Goal: Obtain resource: Obtain resource

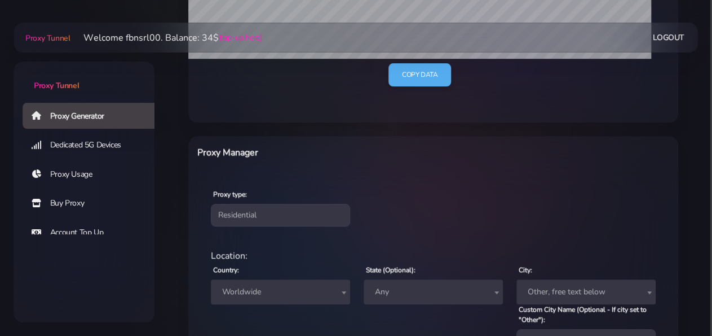
scroll to position [352, 0]
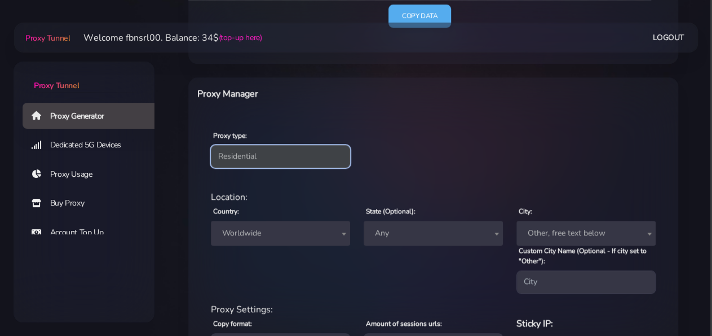
click at [211, 145] on select "Residential Static Mobile" at bounding box center [280, 156] width 139 height 23
select select "static"
click option "Static" at bounding box center [0, 0] width 0 height 0
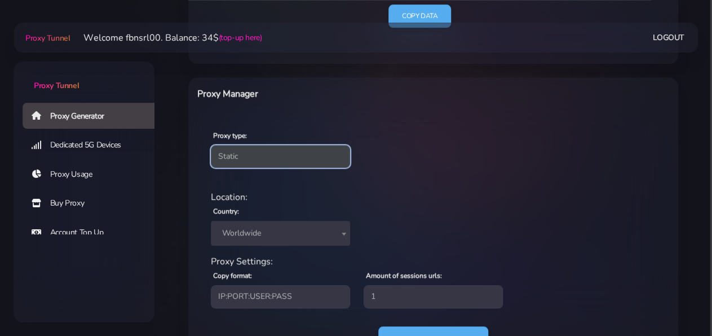
scroll to position [404, 0]
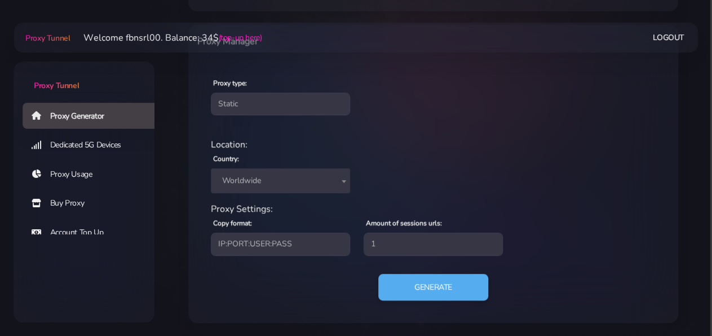
click at [280, 182] on span "Worldwide" at bounding box center [281, 181] width 126 height 16
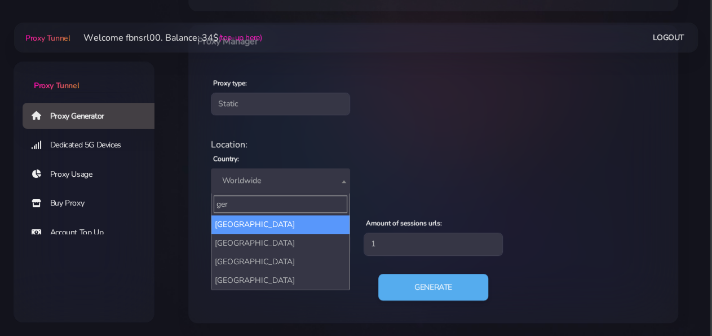
type input "ger"
select select "DE"
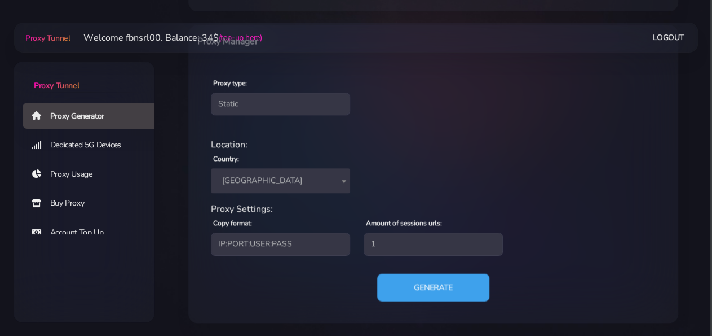
click at [433, 283] on button "Generate" at bounding box center [433, 287] width 112 height 28
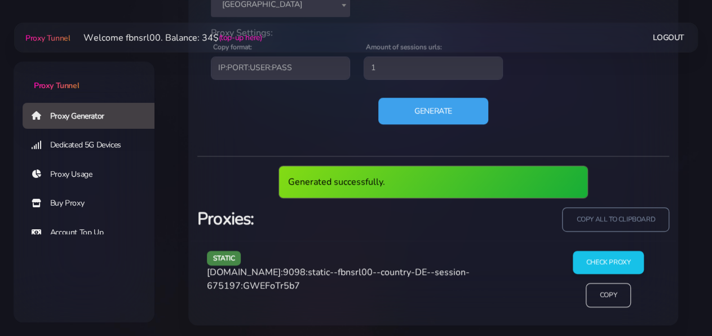
scroll to position [540, 0]
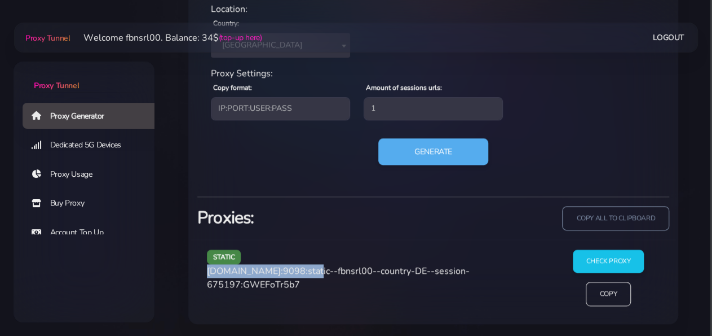
drag, startPoint x: 208, startPoint y: 269, endPoint x: 305, endPoint y: 272, distance: 97.1
click at [305, 272] on span "[DOMAIN_NAME]:9098:static--fbnsrl00--country-DE--session-675197:GWEFoTr5b7" at bounding box center [338, 277] width 263 height 26
copy span "[DOMAIN_NAME]:9098"
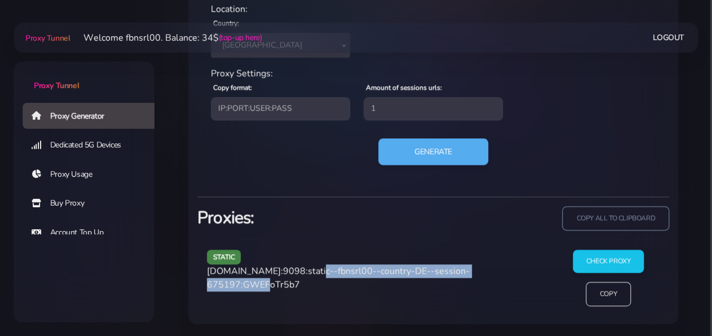
drag, startPoint x: 308, startPoint y: 267, endPoint x: 271, endPoint y: 284, distance: 40.7
click at [271, 284] on span "[DOMAIN_NAME]:9098:static--fbnsrl00--country-DE--session-675197:GWEFoTr5b7" at bounding box center [338, 277] width 263 height 26
copy span "static--fbnsrl00--country-DE--session-675197"
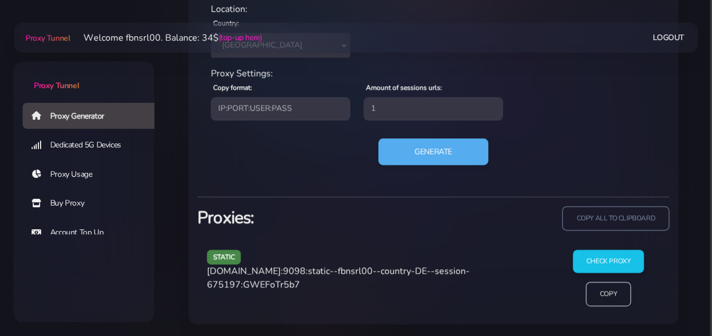
click at [305, 283] on span "[DOMAIN_NAME]:9098:static--fbnsrl00--country-DE--session-675197:GWEFoTr5b7" at bounding box center [338, 277] width 263 height 26
copy span "GWEFoTr5b7"
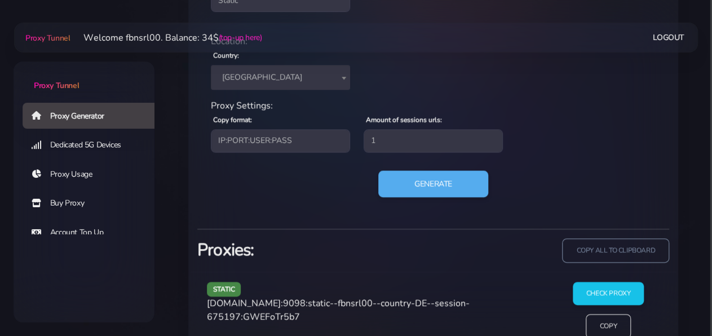
scroll to position [481, 0]
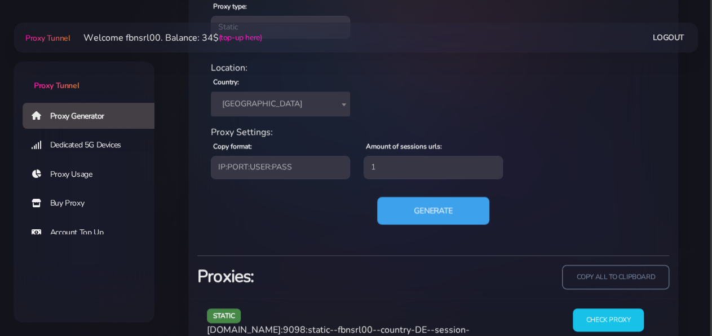
click at [430, 213] on button "Generate" at bounding box center [433, 210] width 112 height 28
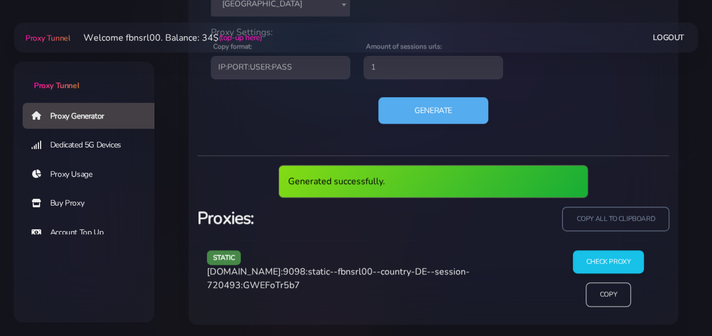
scroll to position [540, 0]
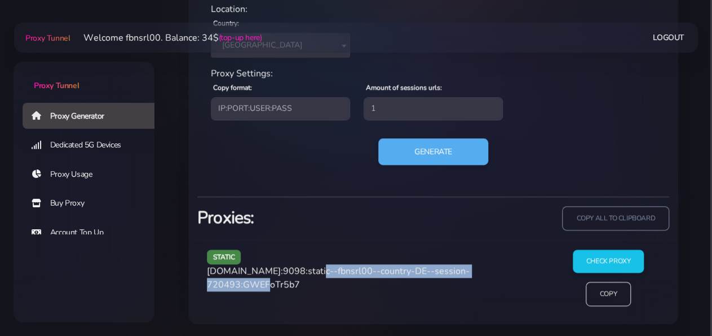
drag, startPoint x: 307, startPoint y: 269, endPoint x: 273, endPoint y: 286, distance: 38.3
click at [273, 286] on span "[DOMAIN_NAME]:9098:static--fbnsrl00--country-DE--session-720493:GWEFoTr5b7" at bounding box center [338, 277] width 263 height 26
copy span "static--fbnsrl00--country-DE--session-720493"
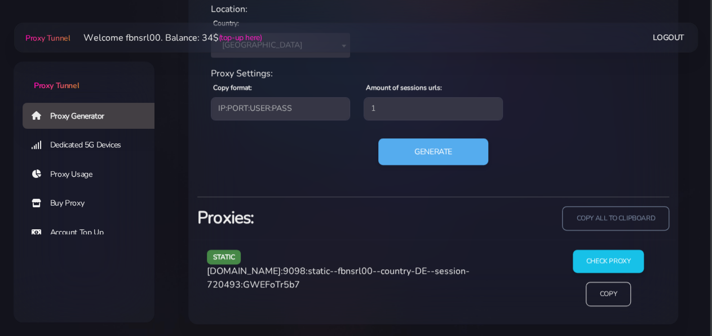
click at [313, 283] on span "[DOMAIN_NAME]:9098:static--fbnsrl00--country-DE--session-720493:GWEFoTr5b7" at bounding box center [338, 277] width 263 height 26
copy span "GWEFoTr5b7"
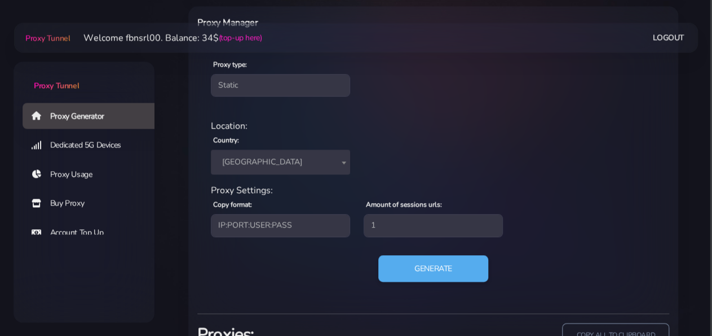
scroll to position [422, 0]
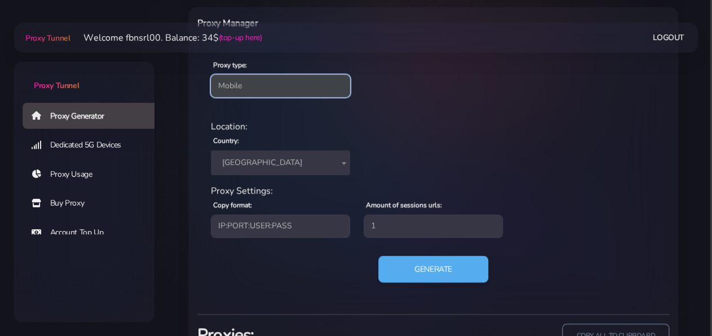
click option "Mobile" at bounding box center [0, 0] width 0 height 0
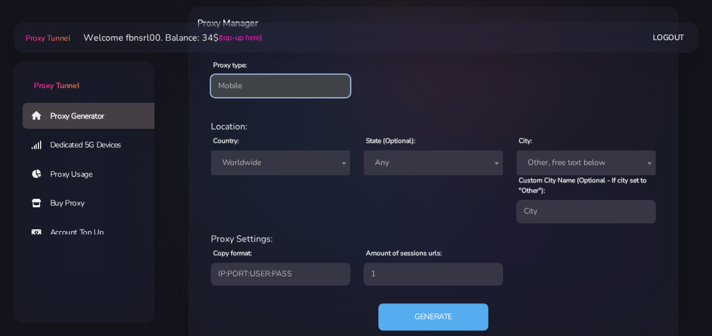
click at [211, 74] on select "Residential Static Mobile" at bounding box center [280, 85] width 139 height 23
select select "static"
click option "Static" at bounding box center [0, 0] width 0 height 0
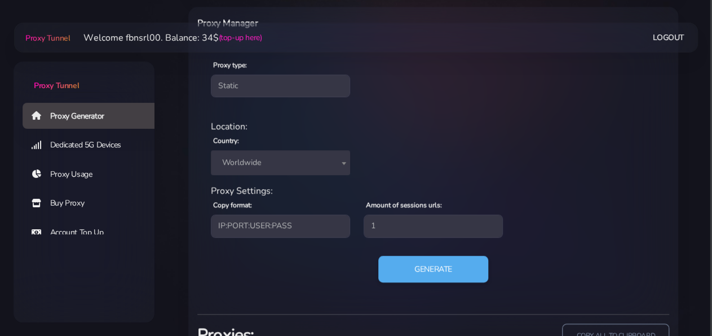
click at [254, 162] on span "Worldwide" at bounding box center [281, 163] width 126 height 16
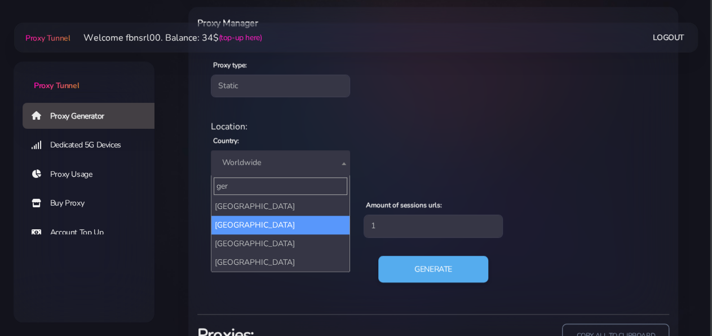
type input "ger"
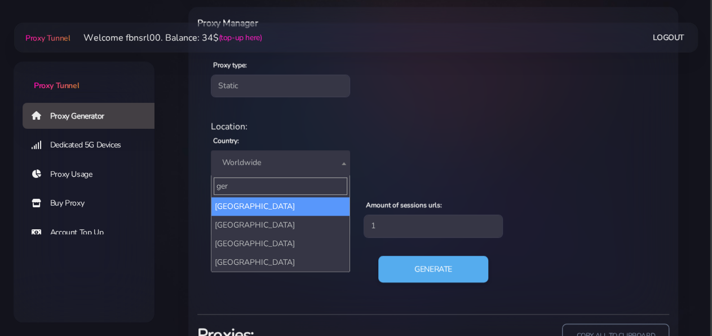
select select "DE"
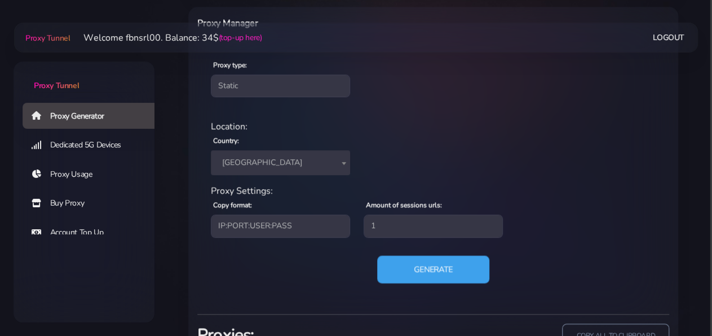
click at [414, 271] on button "Generate" at bounding box center [433, 269] width 112 height 28
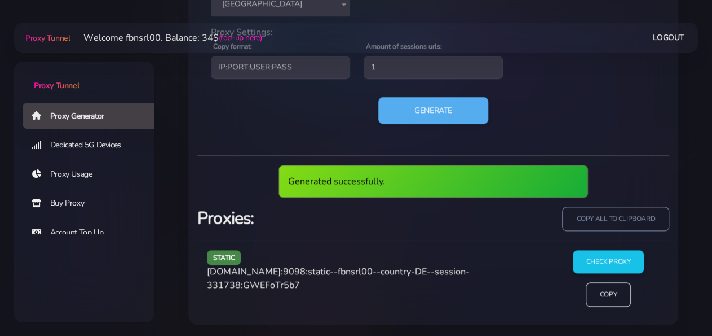
scroll to position [540, 0]
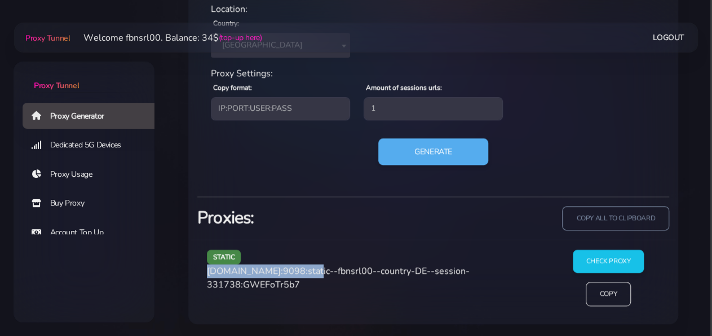
drag, startPoint x: 208, startPoint y: 269, endPoint x: 305, endPoint y: 267, distance: 97.6
click at [305, 267] on span "[DOMAIN_NAME]:9098:static--fbnsrl00--country-DE--session-331738:GWEFoTr5b7" at bounding box center [338, 277] width 263 height 26
copy span "[DOMAIN_NAME]:9098"
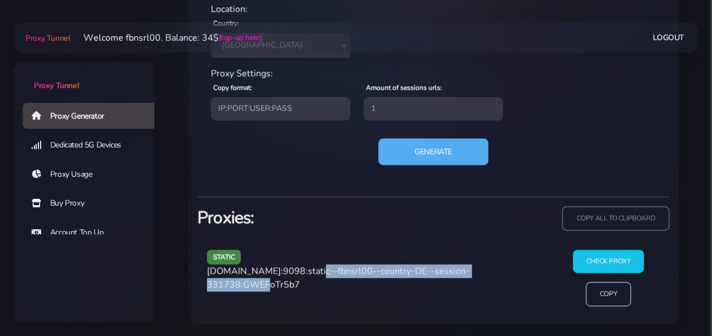
drag, startPoint x: 307, startPoint y: 268, endPoint x: 271, endPoint y: 285, distance: 39.9
click at [271, 285] on span "[DOMAIN_NAME]:9098:static--fbnsrl00--country-DE--session-331738:GWEFoTr5b7" at bounding box center [338, 277] width 263 height 26
copy span "static--fbnsrl00--country-DE--session-331738"
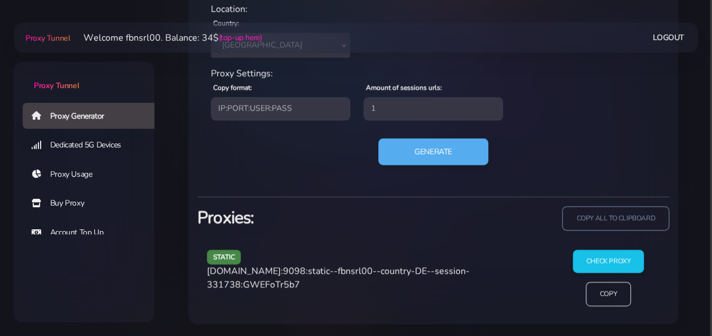
click at [291, 280] on span "[DOMAIN_NAME]:9098:static--fbnsrl00--country-DE--session-331738:GWEFoTr5b7" at bounding box center [338, 277] width 263 height 26
copy span "GWEFoTr5b7"
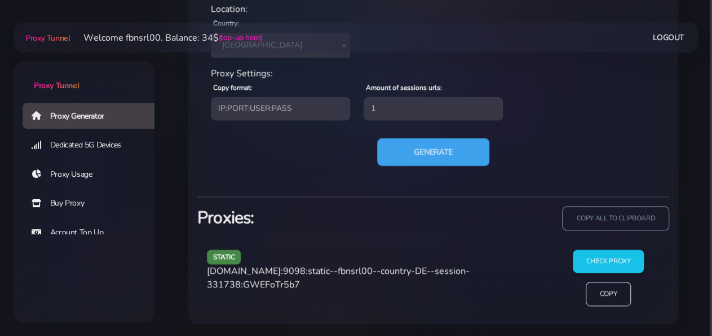
click at [409, 151] on button "Generate" at bounding box center [433, 152] width 112 height 28
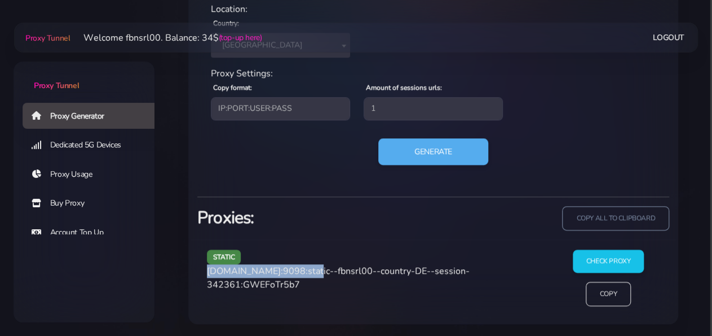
drag, startPoint x: 207, startPoint y: 272, endPoint x: 303, endPoint y: 270, distance: 96.5
click at [303, 270] on div "static [DOMAIN_NAME]:9098:static--fbnsrl00--country-DE--session-342361:GWEFoTr5…" at bounding box center [375, 281] width 350 height 65
copy span "[DOMAIN_NAME]:9098"
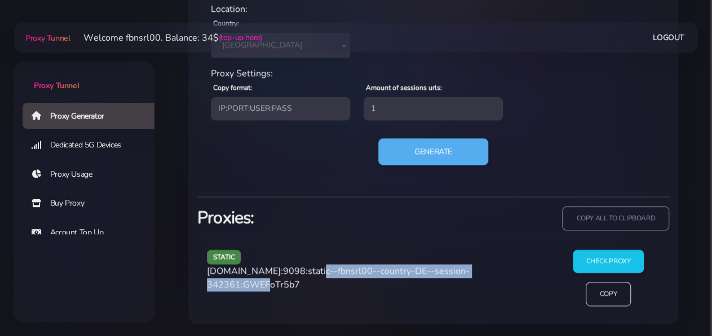
drag, startPoint x: 308, startPoint y: 269, endPoint x: 271, endPoint y: 289, distance: 41.9
click at [271, 289] on div "static [DOMAIN_NAME]:9098:static--fbnsrl00--country-DE--session-342361:GWEFoTr5…" at bounding box center [375, 281] width 350 height 65
copy span "static--fbnsrl00--country-DE--session-342361"
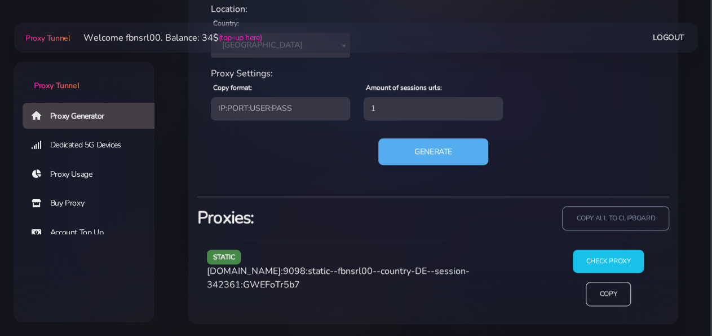
click at [320, 284] on span "[DOMAIN_NAME]:9098:static--fbnsrl00--country-DE--session-342361:GWEFoTr5b7" at bounding box center [338, 277] width 263 height 26
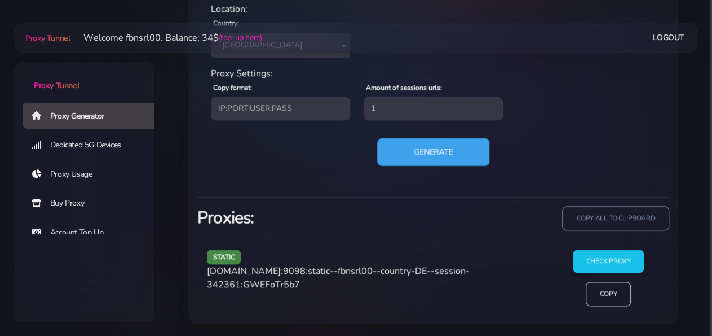
click at [436, 158] on button "Generate" at bounding box center [433, 152] width 112 height 28
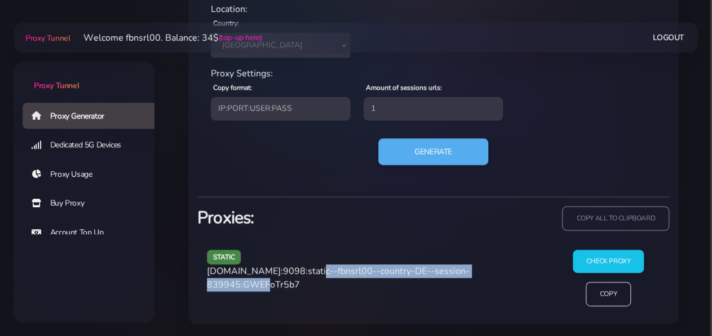
drag, startPoint x: 309, startPoint y: 270, endPoint x: 272, endPoint y: 284, distance: 39.3
click at [272, 284] on span "[DOMAIN_NAME]:9098:static--fbnsrl00--country-DE--session-839945:GWEFoTr5b7" at bounding box center [338, 277] width 263 height 26
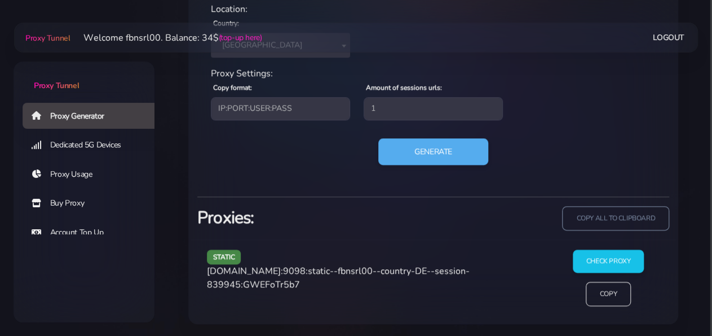
click at [305, 280] on span "[DOMAIN_NAME]:9098:static--fbnsrl00--country-DE--session-839945:GWEFoTr5b7" at bounding box center [338, 277] width 263 height 26
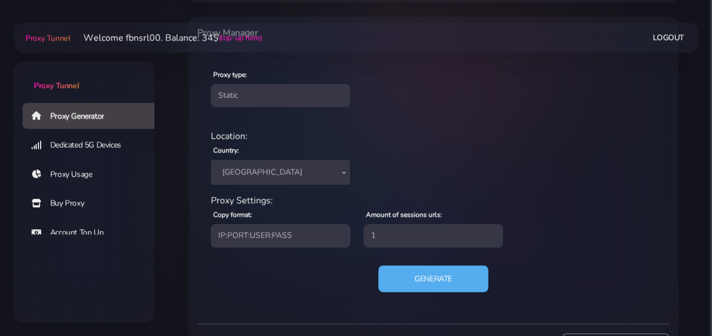
scroll to position [481, 0]
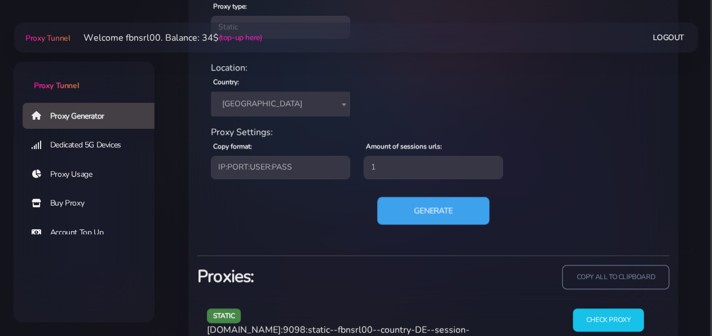
click at [424, 211] on button "Generate" at bounding box center [433, 210] width 112 height 28
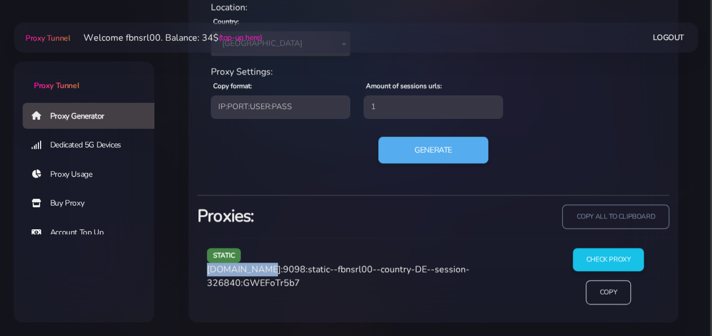
scroll to position [540, 0]
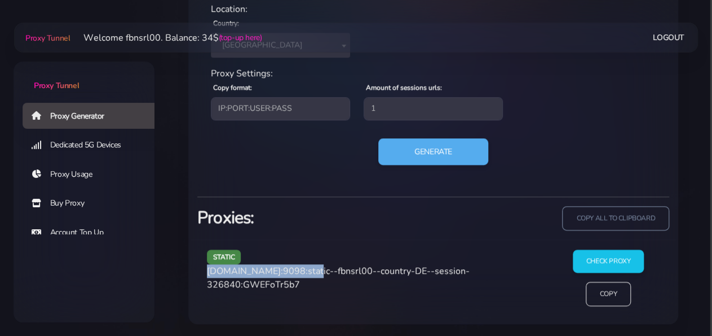
drag, startPoint x: 206, startPoint y: 272, endPoint x: 303, endPoint y: 270, distance: 97.0
click at [303, 270] on div "static [DOMAIN_NAME]:9098:static--fbnsrl00--country-DE--session-326840:GWEFoTr5…" at bounding box center [375, 281] width 350 height 65
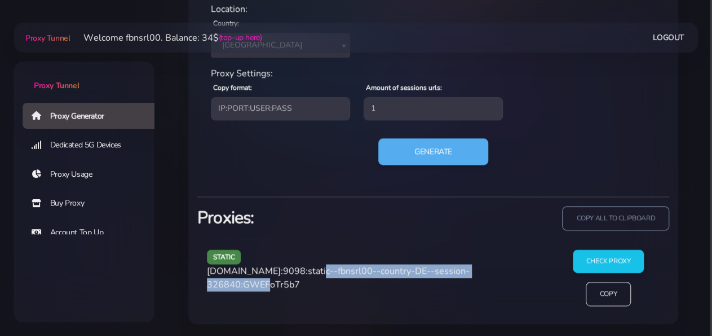
drag, startPoint x: 310, startPoint y: 271, endPoint x: 272, endPoint y: 285, distance: 40.0
click at [272, 285] on span "[DOMAIN_NAME]:9098:static--fbnsrl00--country-DE--session-326840:GWEFoTr5b7" at bounding box center [338, 277] width 263 height 26
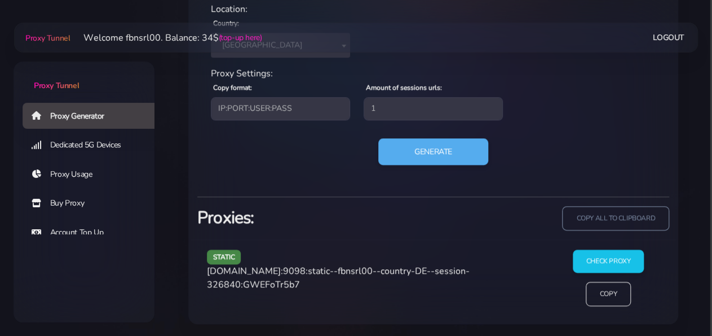
click at [306, 283] on span "[DOMAIN_NAME]:9098:static--fbnsrl00--country-DE--session-326840:GWEFoTr5b7" at bounding box center [338, 277] width 263 height 26
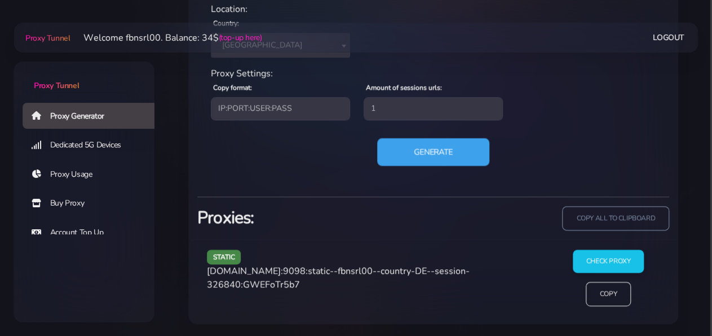
click at [412, 149] on button "Generate" at bounding box center [433, 152] width 112 height 28
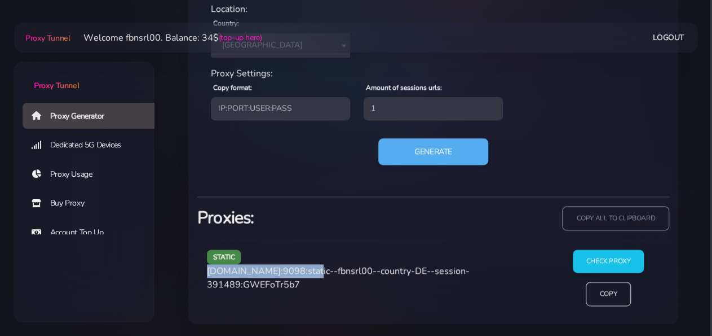
drag, startPoint x: 208, startPoint y: 269, endPoint x: 304, endPoint y: 272, distance: 96.5
click at [304, 272] on span "[DOMAIN_NAME]:9098:static--fbnsrl00--country-DE--session-391489:GWEFoTr5b7" at bounding box center [338, 277] width 263 height 26
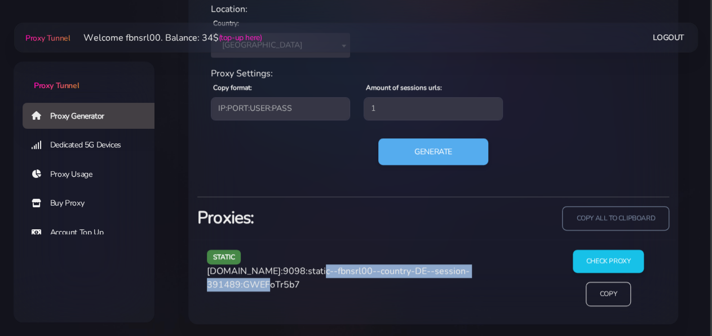
drag, startPoint x: 309, startPoint y: 271, endPoint x: 271, endPoint y: 290, distance: 42.6
click at [271, 290] on div "static [DOMAIN_NAME]:9098:static--fbnsrl00--country-DE--session-391489:GWEFoTr5…" at bounding box center [375, 281] width 350 height 65
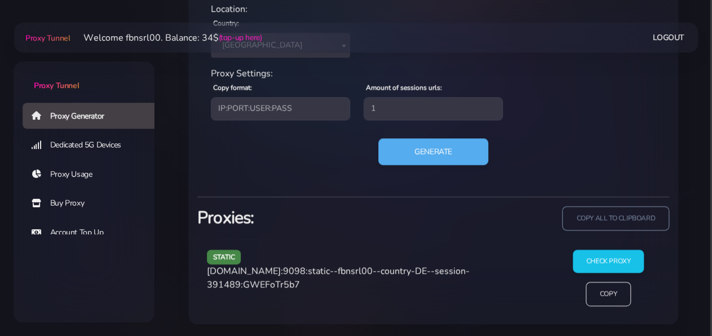
click at [285, 286] on span "[DOMAIN_NAME]:9098:static--fbnsrl00--country-DE--session-391489:GWEFoTr5b7" at bounding box center [338, 277] width 263 height 26
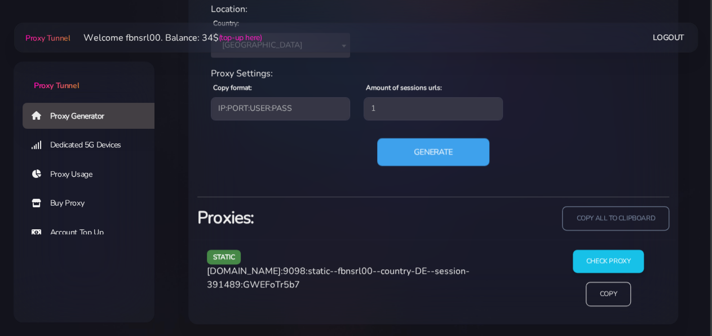
click at [395, 151] on button "Generate" at bounding box center [433, 152] width 112 height 28
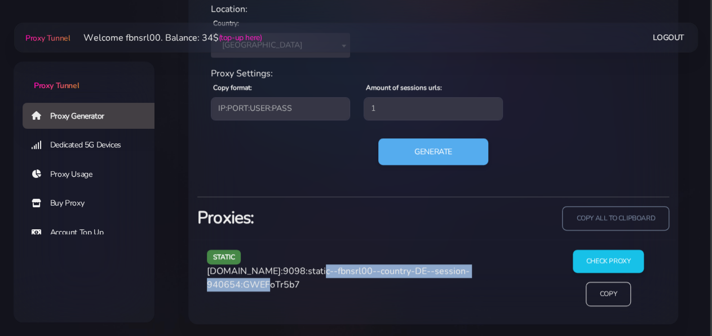
drag, startPoint x: 308, startPoint y: 270, endPoint x: 273, endPoint y: 283, distance: 37.6
click at [273, 283] on span "[DOMAIN_NAME]:9098:static--fbnsrl00--country-DE--session-940654:GWEFoTr5b7" at bounding box center [338, 277] width 263 height 26
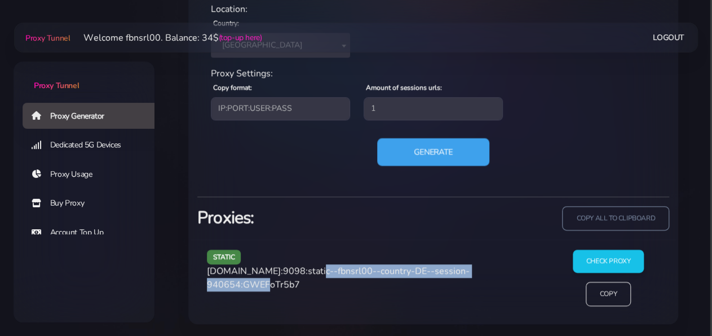
click at [416, 155] on button "Generate" at bounding box center [433, 152] width 112 height 28
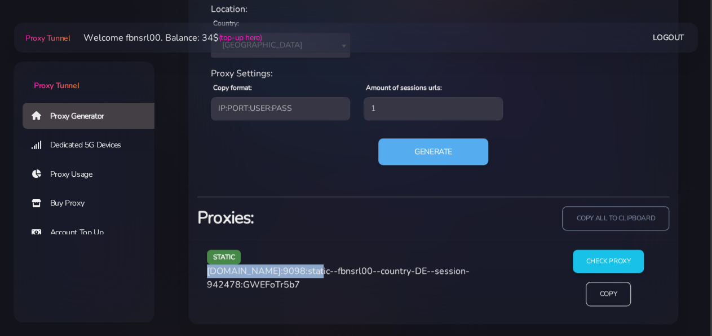
drag, startPoint x: 208, startPoint y: 270, endPoint x: 304, endPoint y: 271, distance: 96.4
click at [304, 271] on span "[DOMAIN_NAME]:9098:static--fbnsrl00--country-DE--session-942478:GWEFoTr5b7" at bounding box center [338, 277] width 263 height 26
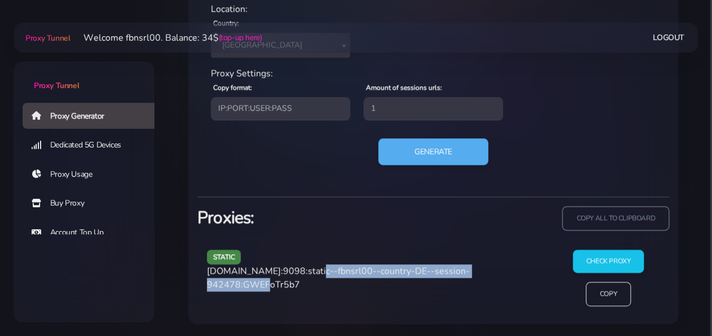
drag, startPoint x: 308, startPoint y: 270, endPoint x: 274, endPoint y: 288, distance: 39.6
click at [274, 288] on span "[DOMAIN_NAME]:9098:static--fbnsrl00--country-DE--session-942478:GWEFoTr5b7" at bounding box center [338, 277] width 263 height 26
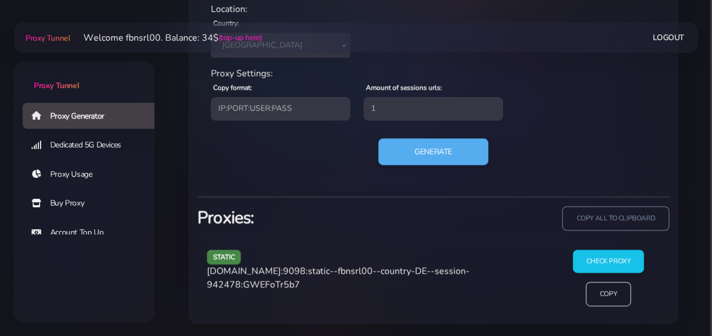
click at [296, 282] on span "[DOMAIN_NAME]:9098:static--fbnsrl00--country-DE--session-942478:GWEFoTr5b7" at bounding box center [338, 277] width 263 height 26
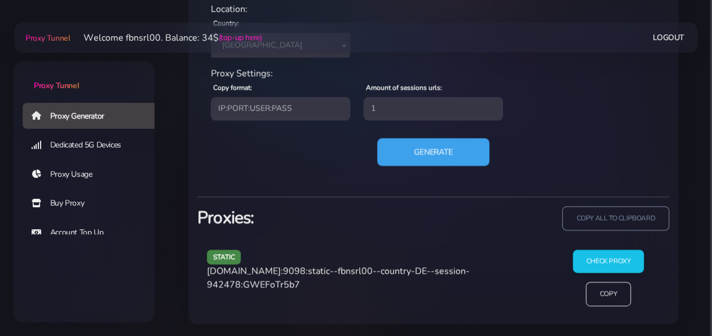
click at [408, 157] on button "Generate" at bounding box center [433, 152] width 112 height 28
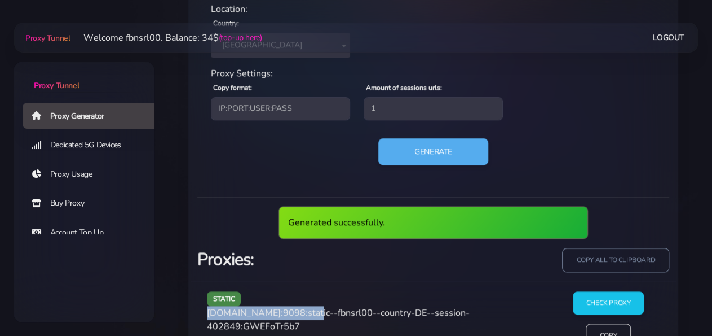
drag, startPoint x: 305, startPoint y: 310, endPoint x: 201, endPoint y: 309, distance: 103.8
click at [201, 309] on div "static [DOMAIN_NAME]:9098:static--fbnsrl00--country-DE--session-402849:GWEFoTr5…" at bounding box center [375, 323] width 350 height 65
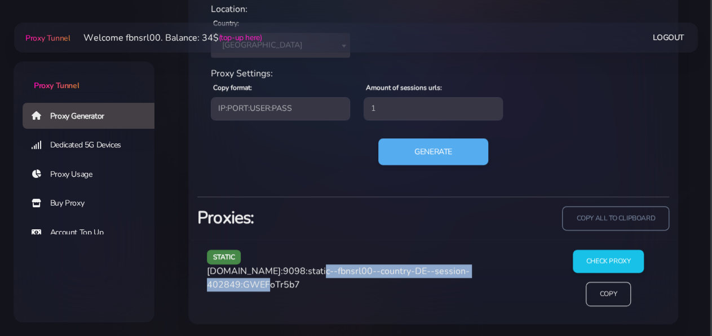
drag, startPoint x: 272, startPoint y: 284, endPoint x: 310, endPoint y: 268, distance: 40.4
click at [310, 268] on span "[DOMAIN_NAME]:9098:static--fbnsrl00--country-DE--session-402849:GWEFoTr5b7" at bounding box center [338, 277] width 263 height 26
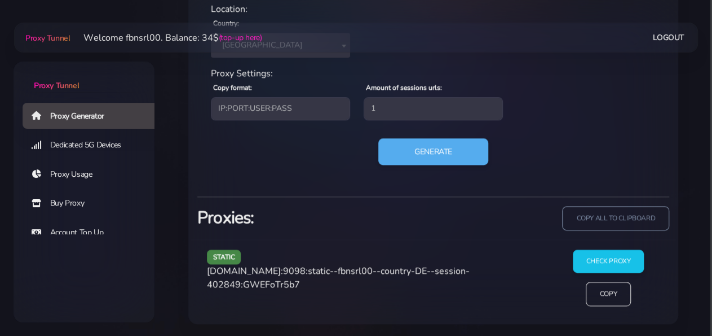
click at [313, 284] on span "[DOMAIN_NAME]:9098:static--fbnsrl00--country-DE--session-402849:GWEFoTr5b7" at bounding box center [338, 277] width 263 height 26
